Goal: Task Accomplishment & Management: Use online tool/utility

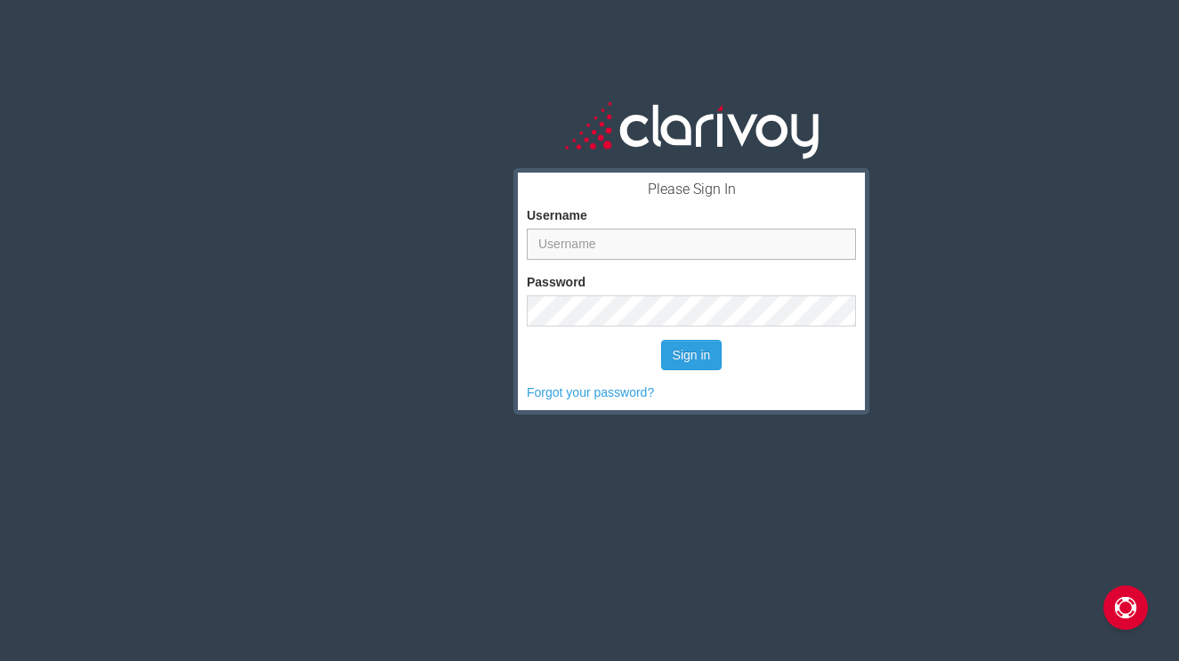
click at [608, 246] on input "Username" at bounding box center [691, 244] width 329 height 31
type input "[PERSON_NAME]"
click at [677, 364] on button "Sign in" at bounding box center [691, 355] width 61 height 30
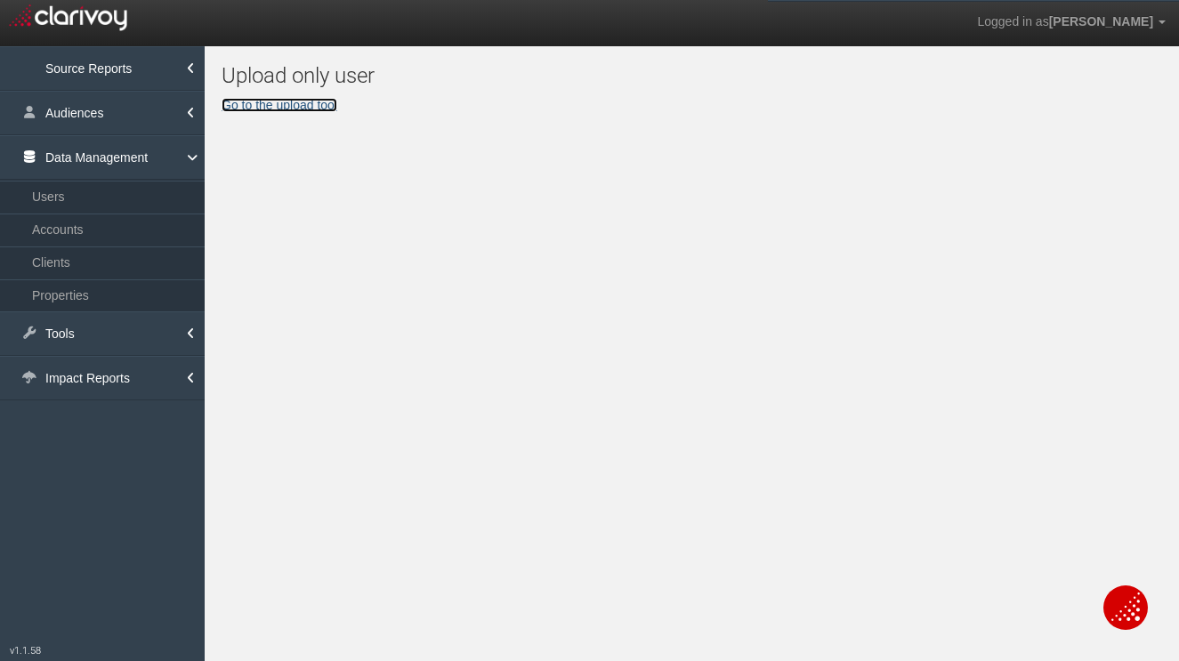
click at [274, 104] on link "Go to the upload tool" at bounding box center [280, 105] width 116 height 14
